Goal: Information Seeking & Learning: Learn about a topic

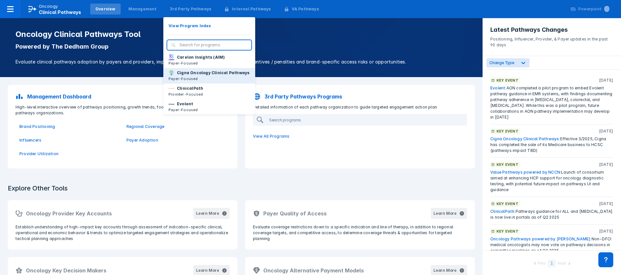
click at [185, 76] on p "Cigna Oncology Clinical Pathways" at bounding box center [213, 73] width 72 height 6
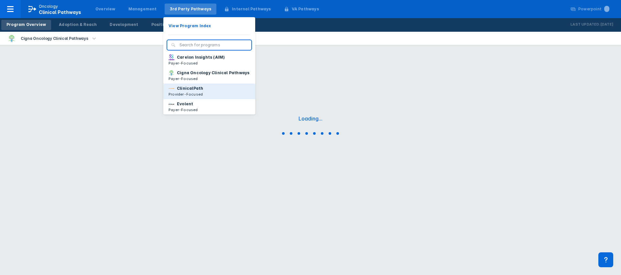
click at [184, 91] on p "ClinicalPath" at bounding box center [190, 88] width 26 height 6
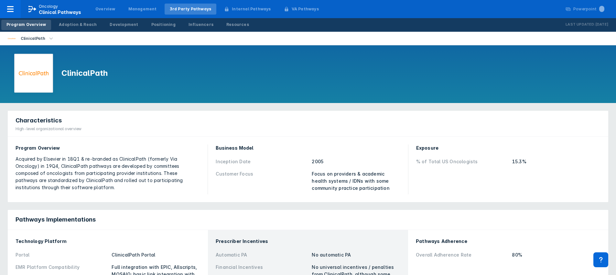
click at [50, 36] on icon "button" at bounding box center [51, 38] width 7 height 7
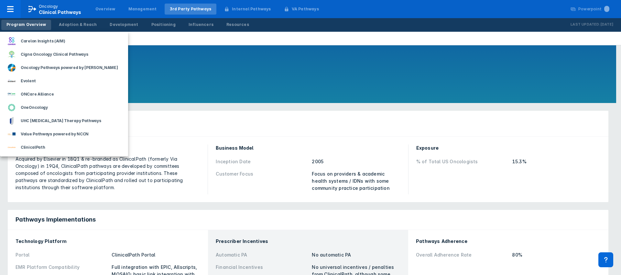
click at [236, 25] on div at bounding box center [310, 137] width 621 height 275
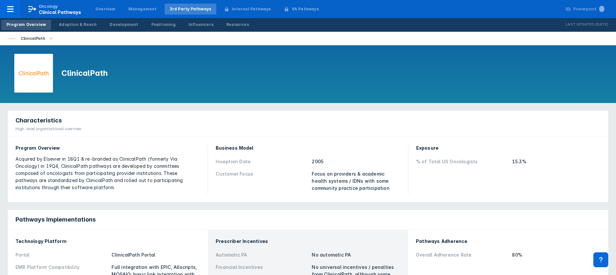
click at [229, 26] on div "Resources" at bounding box center [237, 25] width 23 height 6
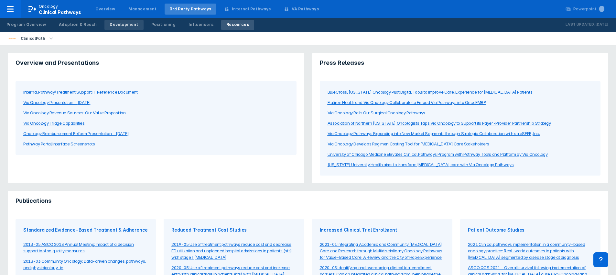
click at [110, 23] on div "Development" at bounding box center [124, 25] width 28 height 6
